Goal: Navigation & Orientation: Understand site structure

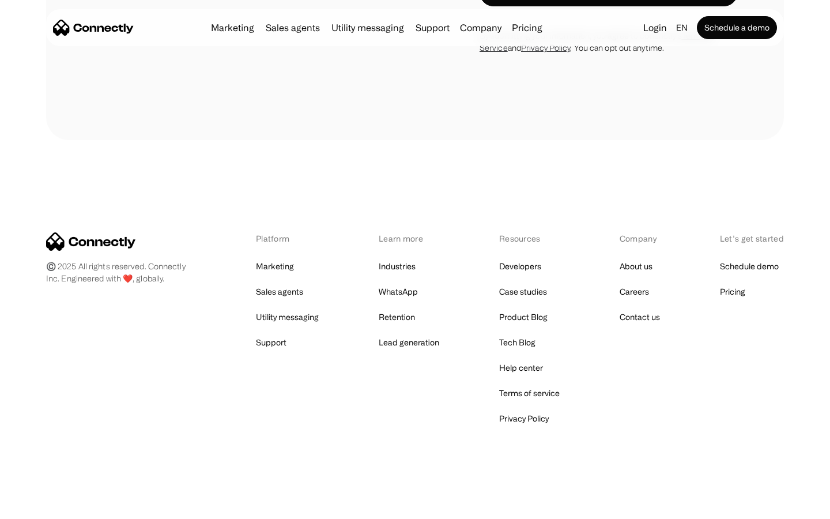
scroll to position [3744, 0]
